Goal: Task Accomplishment & Management: Use online tool/utility

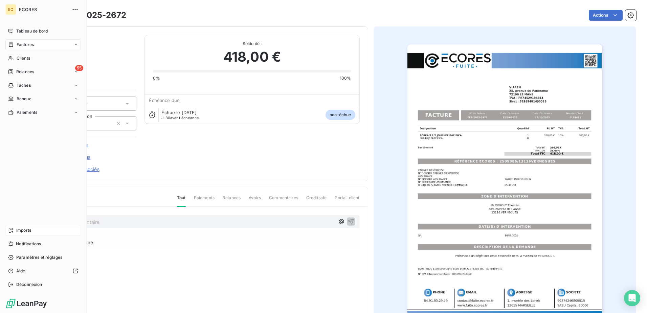
click at [14, 229] on div "Imports" at bounding box center [43, 230] width 76 height 11
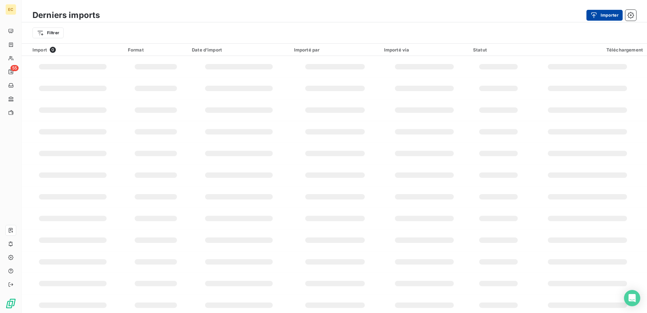
click at [599, 19] on button "Importer" at bounding box center [605, 15] width 36 height 11
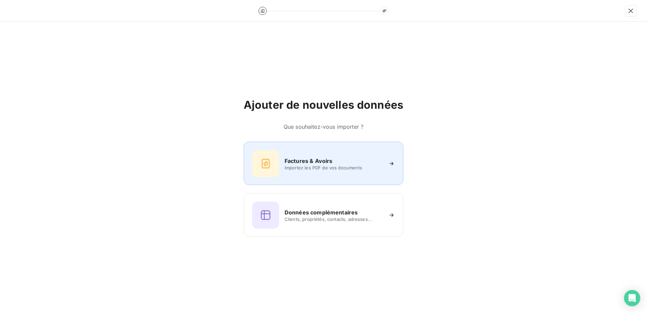
click at [366, 150] on div "Factures & Avoirs Importez les PDF de vos documents" at bounding box center [323, 163] width 143 height 27
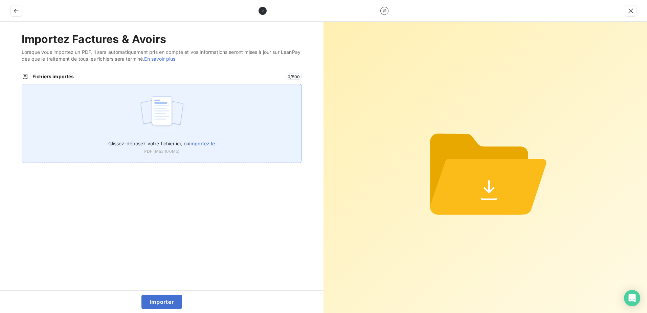
click at [193, 154] on div "Glissez-déposez votre fichier ici, ou importez le PDF (Max 100Mo)" at bounding box center [161, 145] width 107 height 19
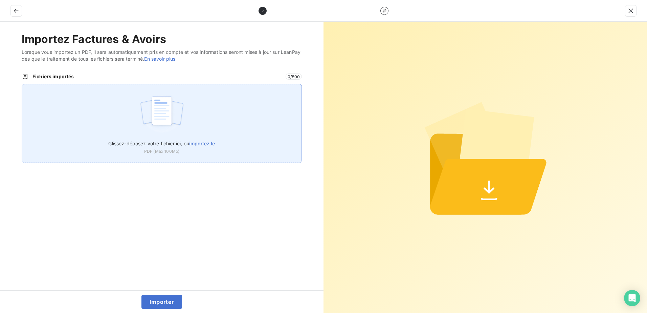
click at [207, 147] on label "Glissez-déposez votre fichier ici, ou importez le" at bounding box center [161, 142] width 107 height 13
click at [22, 84] on input "Glissez-déposez votre fichier ici, ou importez le" at bounding box center [22, 84] width 0 height 0
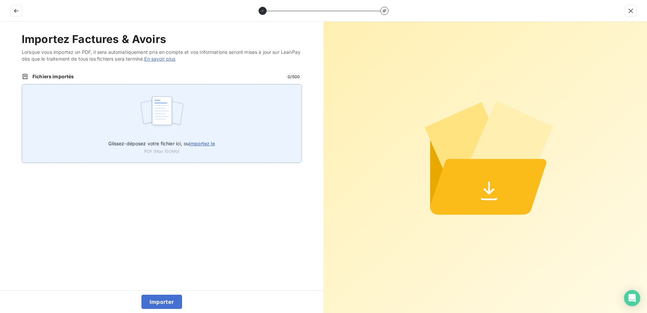
type input "C:\fakepath\FEF-2025-2673.pdf"
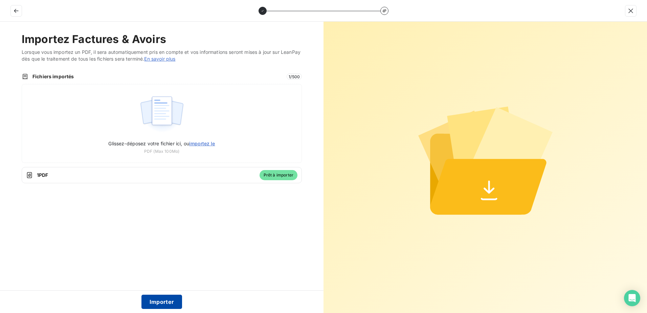
click at [169, 300] on button "Importer" at bounding box center [162, 302] width 41 height 14
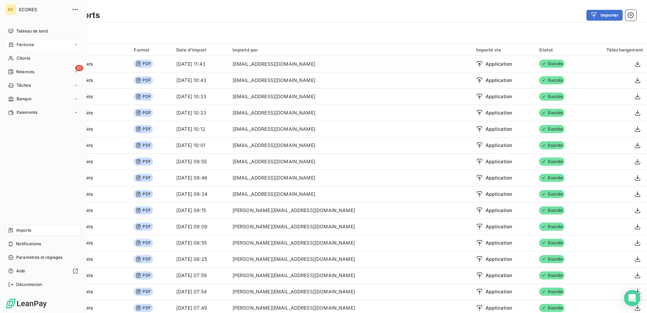
click at [23, 44] on span "Factures" at bounding box center [25, 45] width 17 height 6
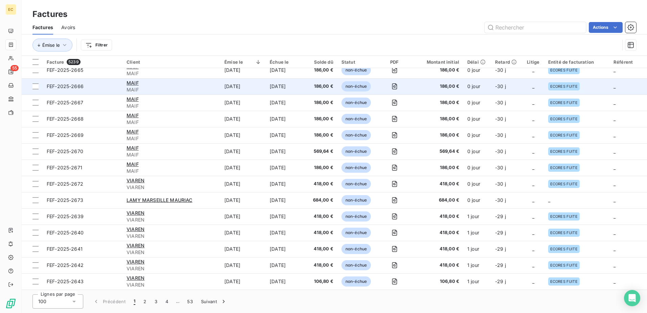
scroll to position [237, 0]
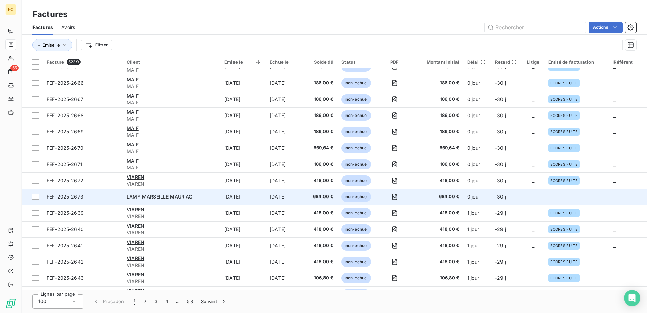
click at [561, 197] on td "_" at bounding box center [576, 197] width 65 height 16
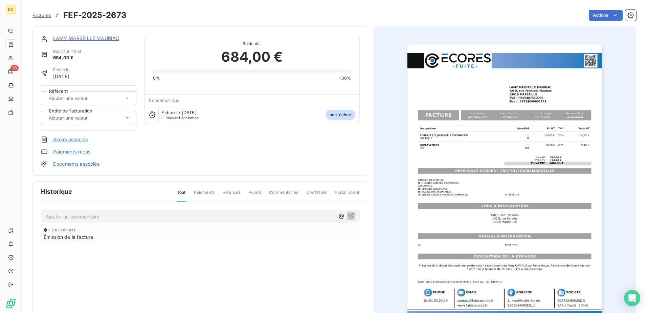
click at [82, 165] on link "Documents associés" at bounding box center [76, 163] width 46 height 7
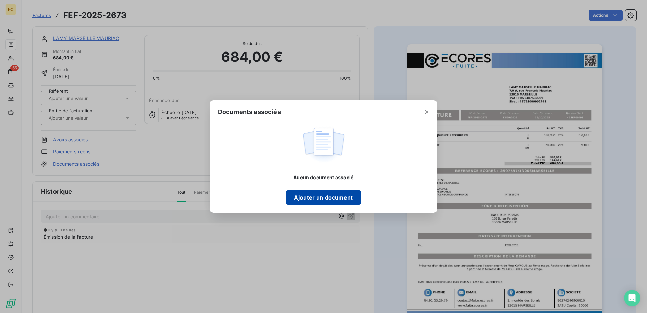
click at [310, 195] on button "Ajouter un document" at bounding box center [323, 197] width 75 height 14
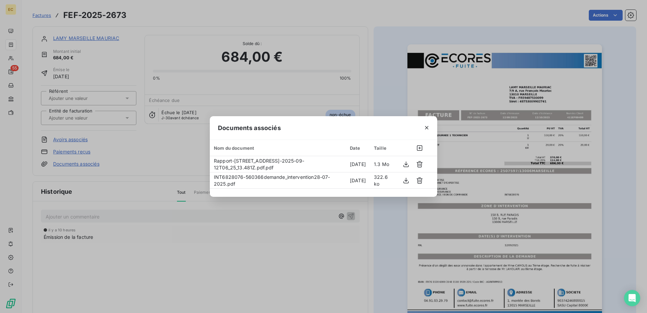
click at [93, 120] on div "Documents associés Nom du document Date Taille Rapport-[STREET_ADDRESS]-2025-09…" at bounding box center [323, 156] width 647 height 313
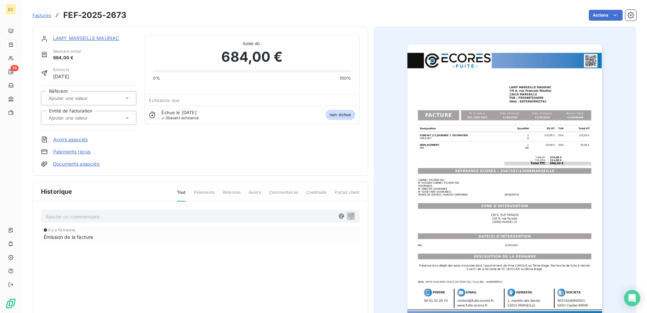
click at [93, 120] on input "text" at bounding box center [82, 118] width 68 height 6
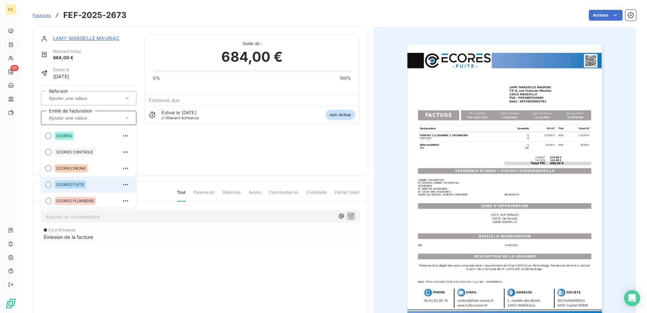
click at [81, 178] on li "ECORES FUITE" at bounding box center [88, 184] width 95 height 16
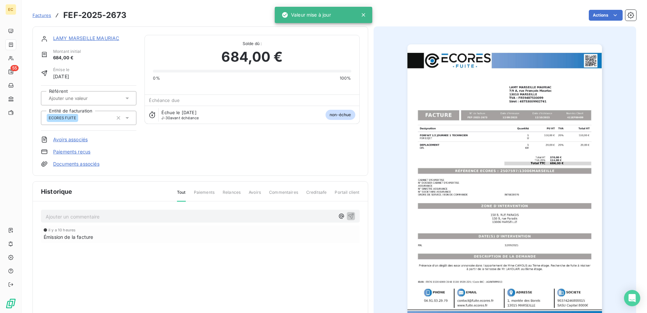
click at [77, 36] on link "LAMY MARSEILLE MAURIAC" at bounding box center [86, 38] width 66 height 6
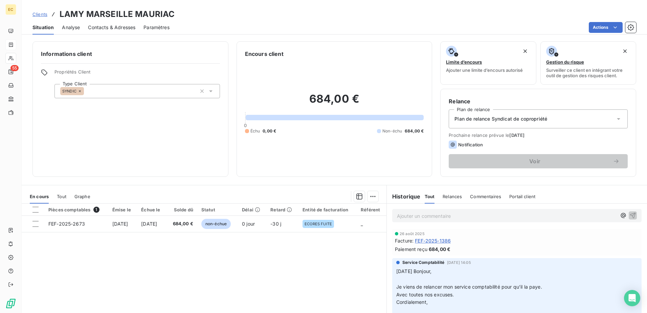
click at [111, 28] on span "Contacts & Adresses" at bounding box center [111, 27] width 47 height 7
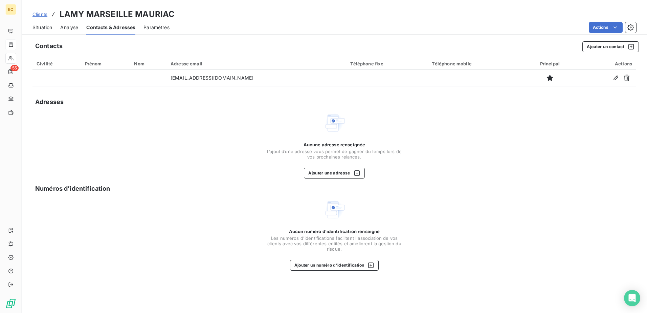
click at [49, 29] on span "Situation" at bounding box center [43, 27] width 20 height 7
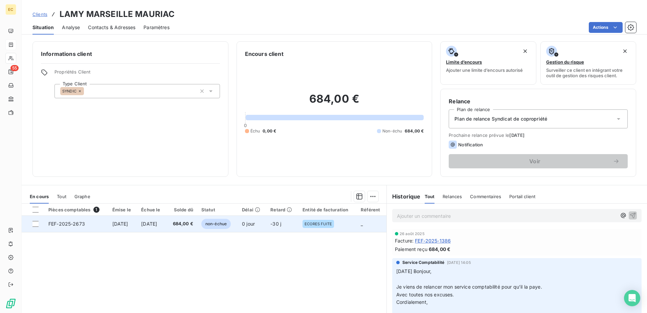
click at [113, 225] on span "[DATE]" at bounding box center [120, 224] width 16 height 6
